Goal: Information Seeking & Learning: Understand process/instructions

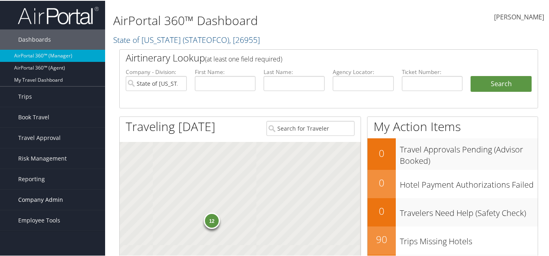
click at [28, 200] on span "Company Admin" at bounding box center [40, 199] width 45 height 20
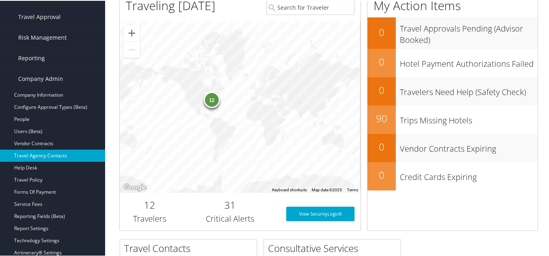
scroll to position [121, 0]
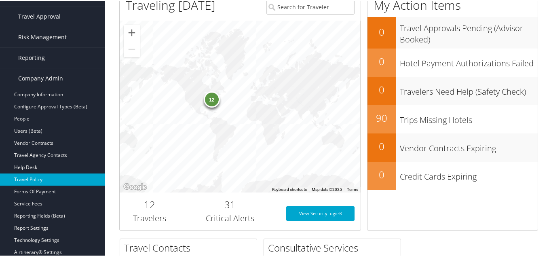
drag, startPoint x: 32, startPoint y: 176, endPoint x: 15, endPoint y: 176, distance: 16.2
click at [31, 176] on link "Travel Policy" at bounding box center [52, 179] width 105 height 12
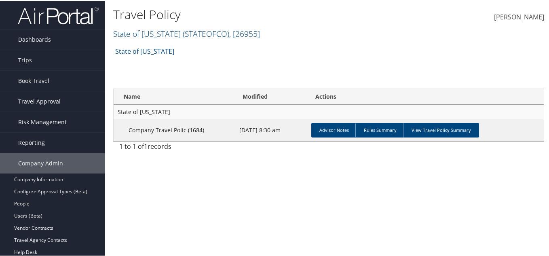
click at [225, 172] on div "Travel Policy State of [US_STATE] ( STATEOFCO ) , [ 26955 ] State of [US_STATE]…" at bounding box center [328, 128] width 447 height 256
click at [188, 38] on h2 "State of [US_STATE] ( STATEOFCO ) , [ 26955 ]" at bounding box center [256, 32] width 287 height 14
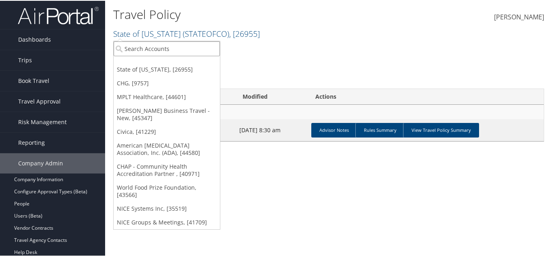
click at [179, 51] on input "search" at bounding box center [167, 47] width 106 height 15
type input "sovos"
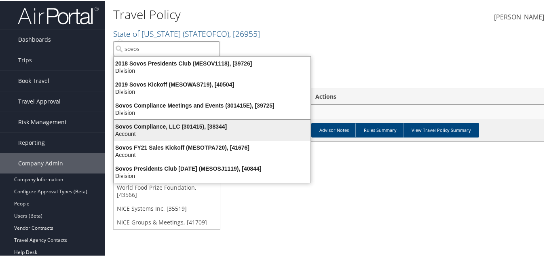
click at [183, 127] on div "Sovos Compliance, LLC (301415), [38344]" at bounding box center [212, 125] width 206 height 7
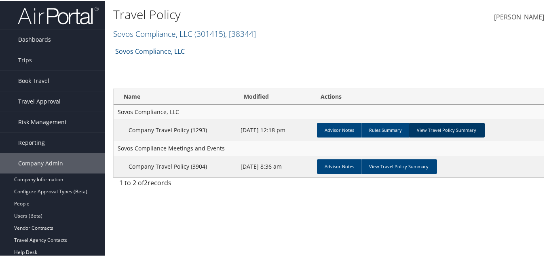
click at [458, 127] on link "View Travel Policy Summary" at bounding box center [447, 129] width 76 height 15
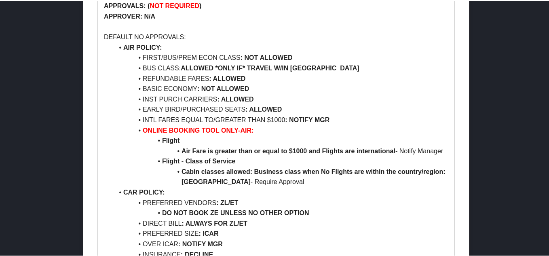
scroll to position [746, 0]
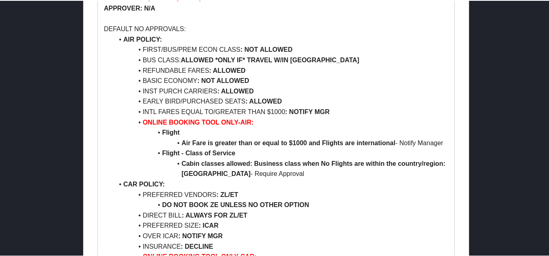
drag, startPoint x: 168, startPoint y: 91, endPoint x: 112, endPoint y: 69, distance: 60.0
click at [166, 106] on li "INTL FARES EQUAL TO/GREATER THAN $1000 : NOTIFY MGR" at bounding box center [281, 111] width 335 height 11
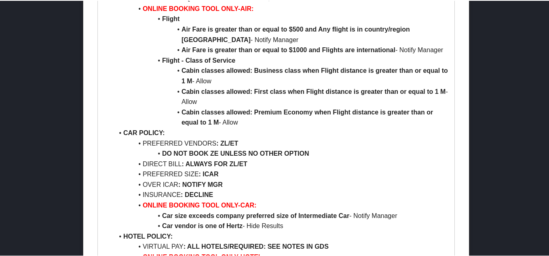
scroll to position [3413, 0]
